Goal: Task Accomplishment & Management: Complete application form

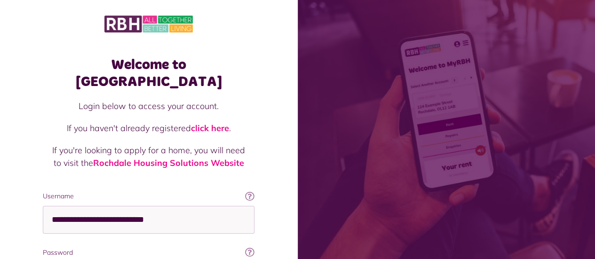
scroll to position [4, 0]
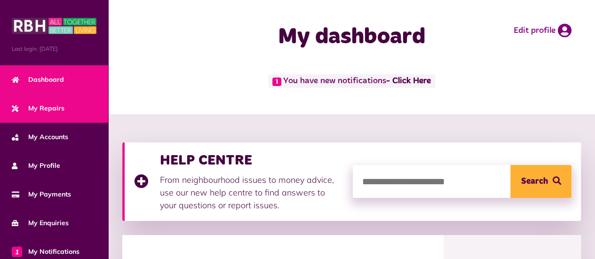
click at [44, 110] on span "My Repairs" at bounding box center [38, 108] width 53 height 10
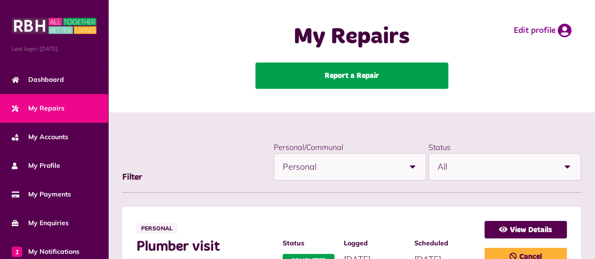
click at [302, 78] on link "Report a Repair" at bounding box center [351, 76] width 193 height 26
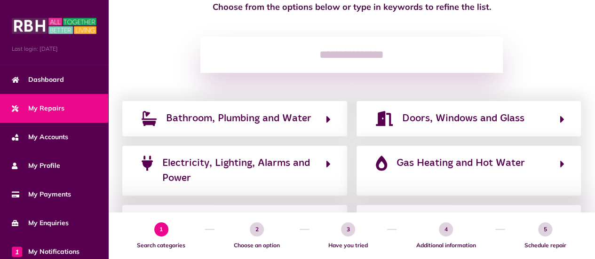
scroll to position [101, 0]
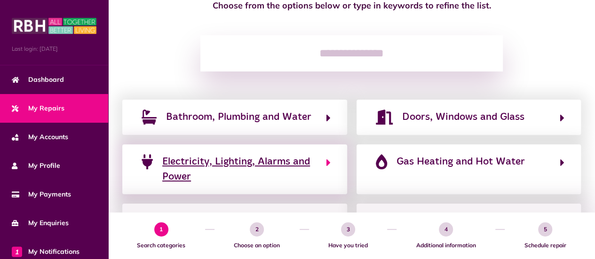
click at [292, 166] on span "Electricity, Lighting, Alarms and Power" at bounding box center [239, 169] width 154 height 31
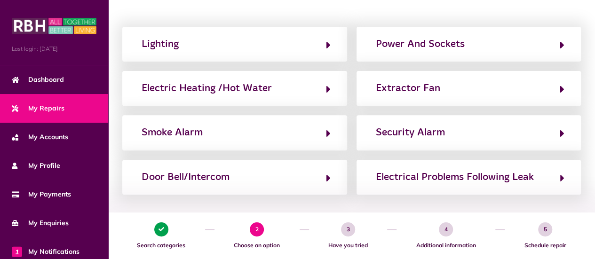
scroll to position [150, 0]
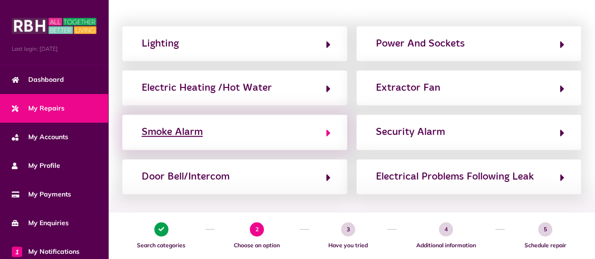
click at [169, 140] on div "Smoke Alarm" at bounding box center [172, 132] width 61 height 15
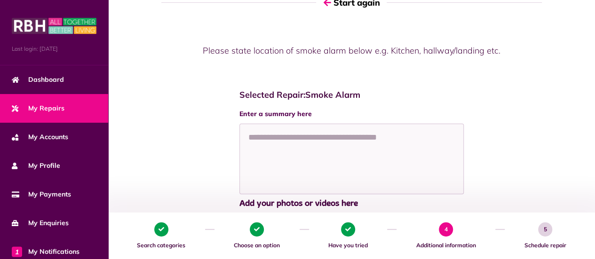
scroll to position [88, 0]
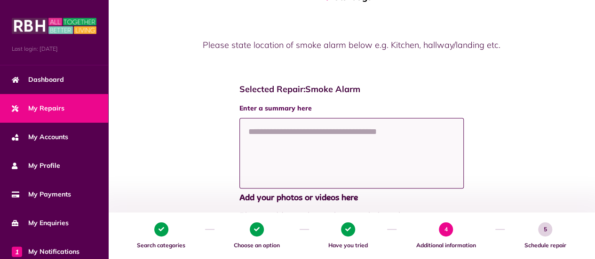
click at [316, 119] on textarea at bounding box center [351, 153] width 225 height 71
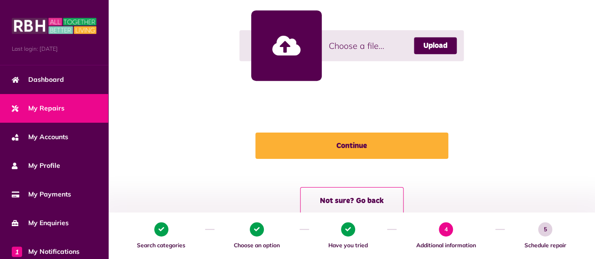
scroll to position [333, 0]
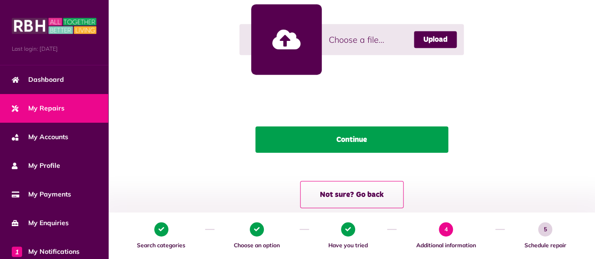
type textarea "**********"
click at [386, 144] on button "Continue" at bounding box center [351, 139] width 193 height 26
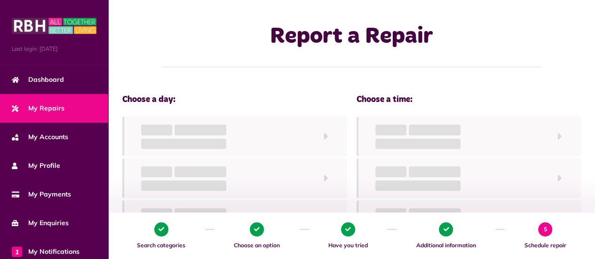
scroll to position [0, 0]
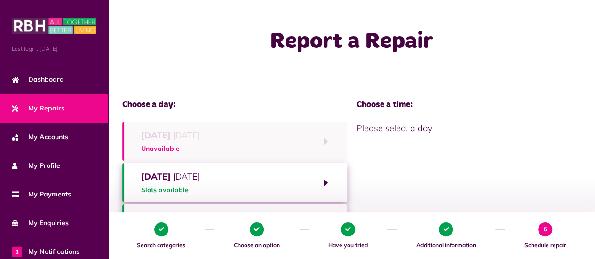
click at [324, 181] on button "Tuesday 16th September 2025 Slots available" at bounding box center [234, 182] width 225 height 39
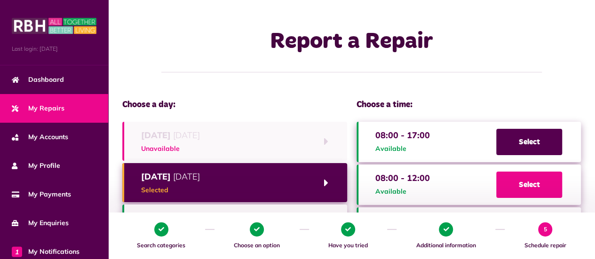
click at [519, 184] on span "Select" at bounding box center [529, 185] width 66 height 26
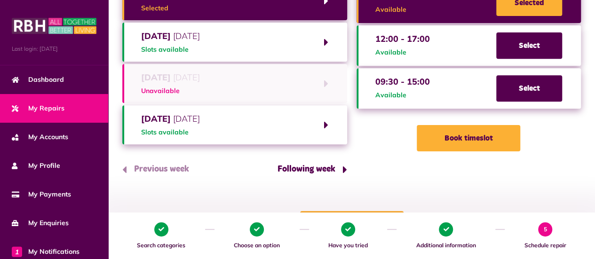
scroll to position [182, 0]
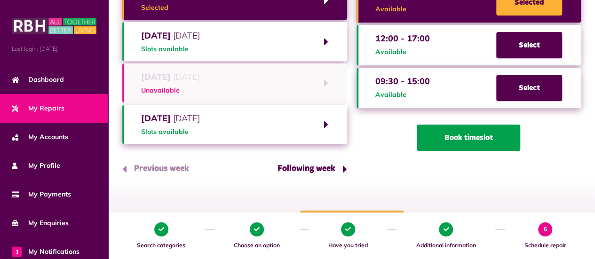
click at [501, 146] on button "Book timeslot" at bounding box center [468, 138] width 103 height 26
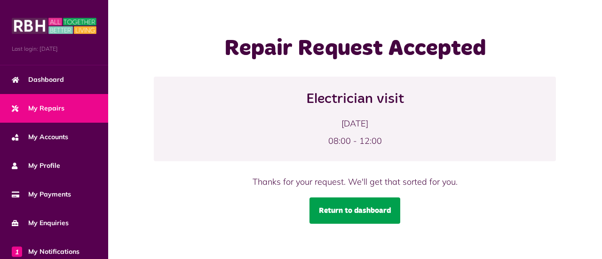
click at [341, 213] on link "Return to dashboard" at bounding box center [354, 210] width 91 height 26
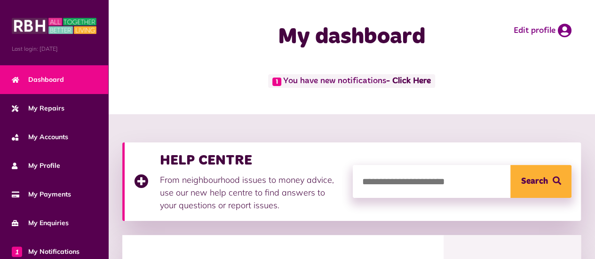
scroll to position [120, 0]
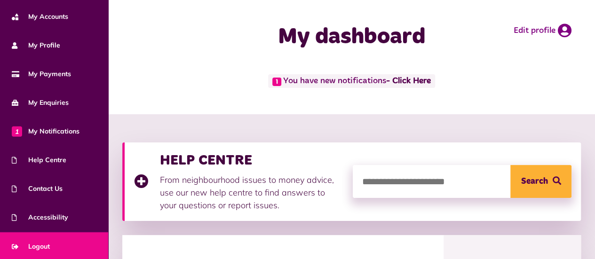
click at [46, 247] on span "Logout" at bounding box center [31, 247] width 38 height 10
